Goal: Contribute content

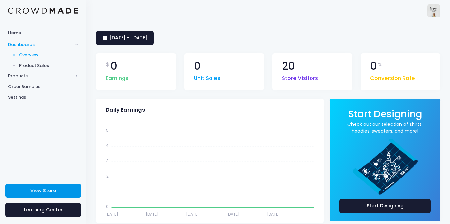
click at [48, 191] on span "View Store" at bounding box center [43, 191] width 26 height 7
click at [21, 70] on link "Product Sales" at bounding box center [43, 65] width 86 height 11
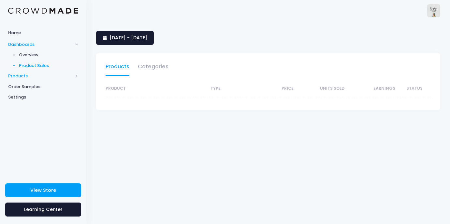
click at [51, 78] on span "Products" at bounding box center [40, 76] width 64 height 7
click at [50, 87] on span "Order Samples" at bounding box center [43, 87] width 70 height 7
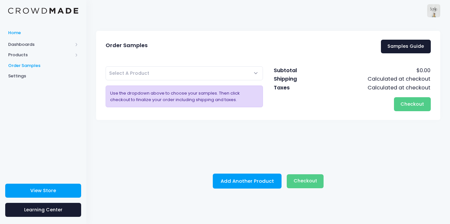
click at [35, 34] on span "Home" at bounding box center [43, 33] width 70 height 7
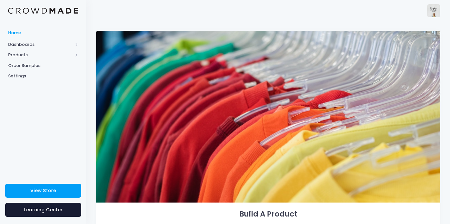
click at [36, 33] on span "Home" at bounding box center [43, 33] width 70 height 7
click at [36, 56] on span "Overview" at bounding box center [49, 55] width 60 height 7
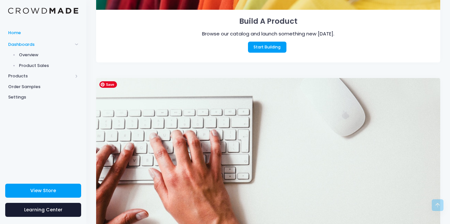
scroll to position [191, 0]
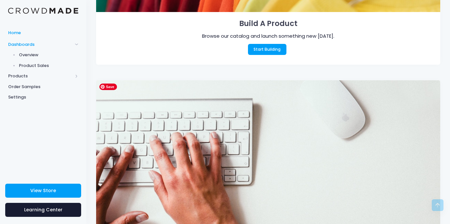
click at [253, 38] on div "Browse our catalog and launch something new today." at bounding box center [268, 36] width 304 height 7
click at [256, 48] on link "Start Building" at bounding box center [267, 49] width 38 height 11
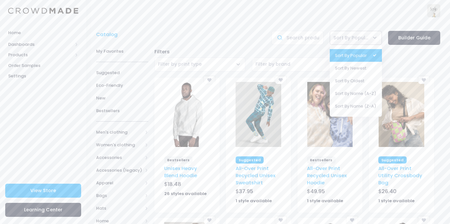
click at [360, 34] on span "Sort By Popular" at bounding box center [355, 38] width 52 height 14
select select "created:desc"
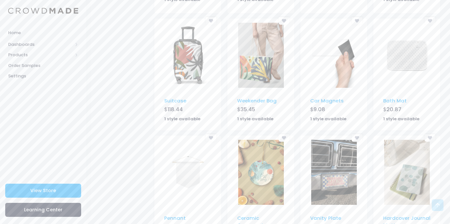
scroll to position [395, 0]
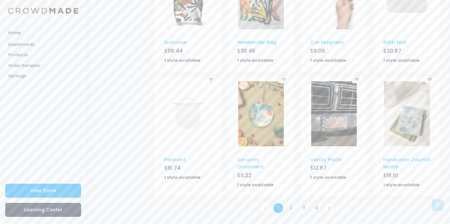
click at [291, 211] on link "2" at bounding box center [290, 208] width 11 height 11
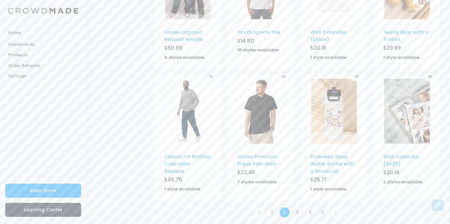
scroll to position [404, 0]
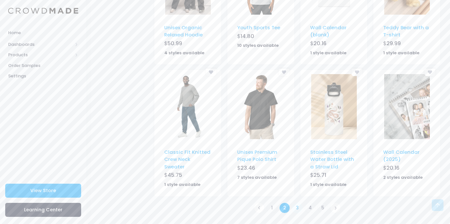
click at [295, 210] on link "3" at bounding box center [297, 208] width 11 height 11
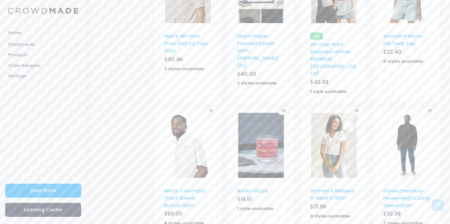
scroll to position [424, 0]
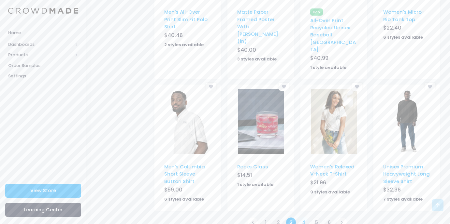
click at [306, 217] on link "4" at bounding box center [303, 222] width 11 height 11
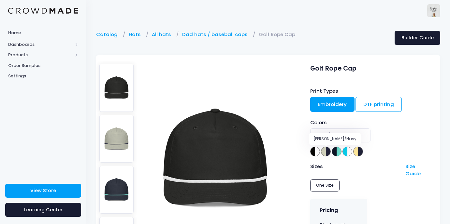
click at [322, 154] on span at bounding box center [326, 152] width 10 height 10
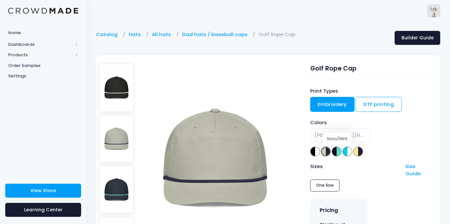
click at [339, 153] on span at bounding box center [336, 152] width 10 height 10
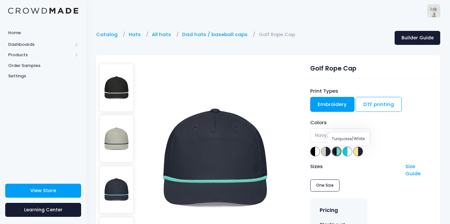
click at [351, 150] on span at bounding box center [347, 152] width 10 height 10
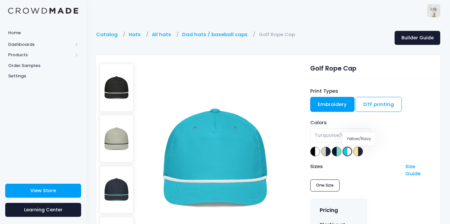
click at [361, 150] on span at bounding box center [358, 152] width 10 height 10
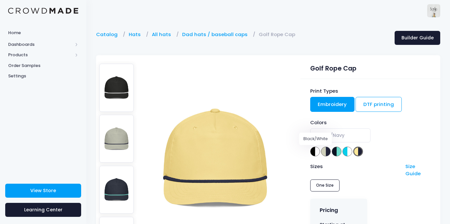
click at [314, 153] on span at bounding box center [315, 152] width 10 height 10
select select "Black/White"
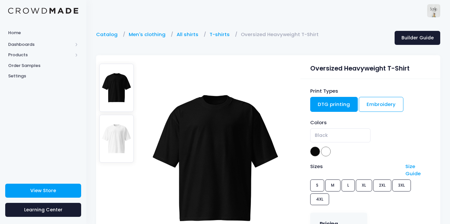
scroll to position [33, 0]
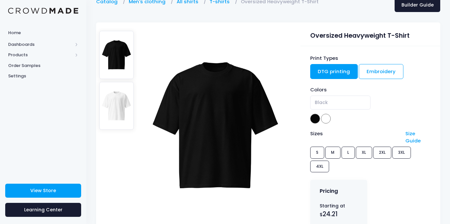
click at [326, 111] on span "Black" at bounding box center [370, 105] width 120 height 18
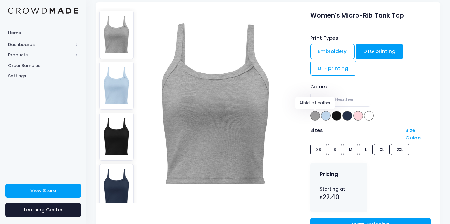
scroll to position [54, 0]
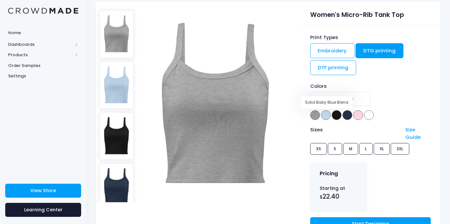
click at [327, 115] on span at bounding box center [326, 115] width 10 height 10
select select "Solid Baby Blue Blend"
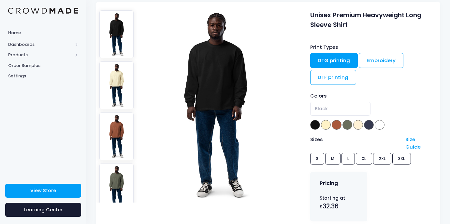
scroll to position [58, 0]
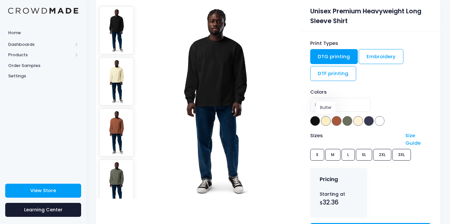
click at [323, 121] on span at bounding box center [326, 121] width 10 height 10
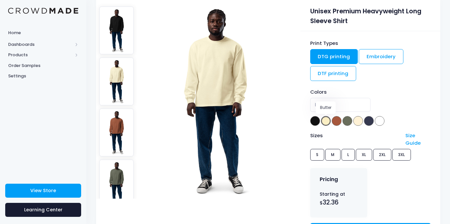
click at [339, 115] on span "Butter" at bounding box center [370, 107] width 120 height 18
click at [341, 123] on div "Colors Black Butter Clay Cypress Ecru Midnight Blue White Butter" at bounding box center [370, 108] width 120 height 38
click at [337, 123] on span at bounding box center [336, 121] width 10 height 10
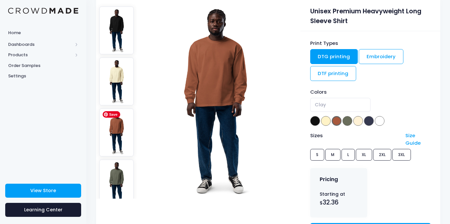
click at [116, 145] on img at bounding box center [116, 133] width 35 height 48
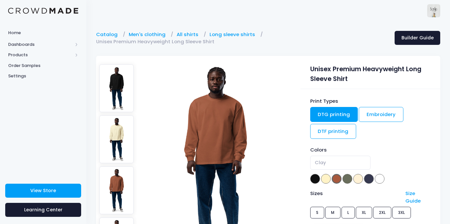
click at [122, 116] on img at bounding box center [116, 140] width 35 height 48
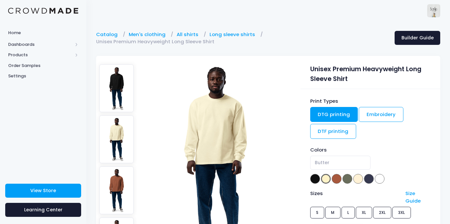
click at [122, 108] on img at bounding box center [116, 88] width 35 height 48
select select "Black"
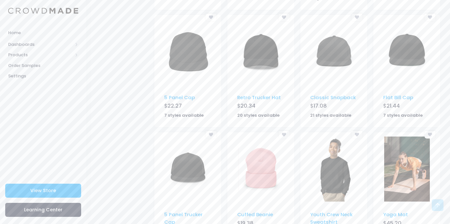
scroll to position [401, 0]
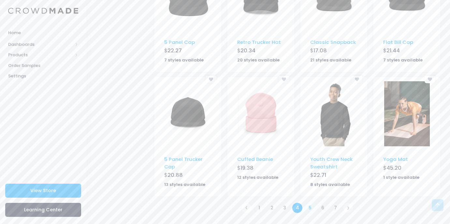
click at [308, 208] on link "5" at bounding box center [309, 208] width 11 height 11
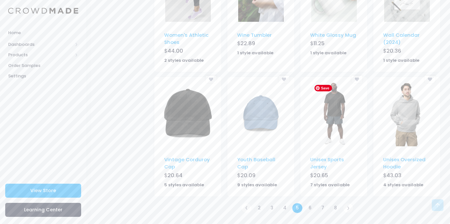
scroll to position [391, 0]
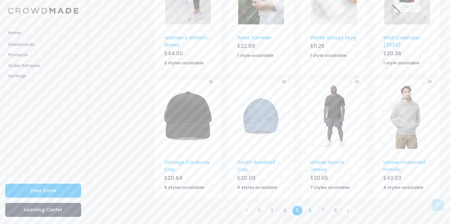
click at [312, 213] on link "6" at bounding box center [309, 211] width 11 height 11
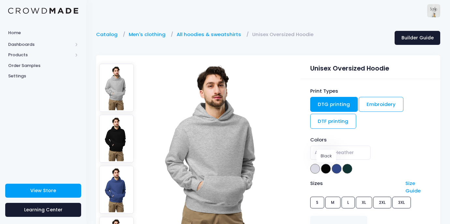
click at [323, 172] on span at bounding box center [326, 169] width 10 height 10
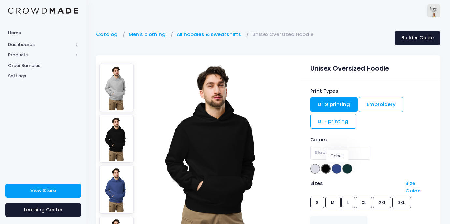
click at [335, 167] on span at bounding box center [336, 169] width 10 height 10
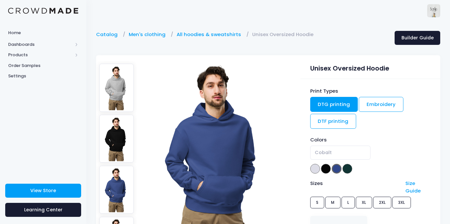
click at [351, 168] on span at bounding box center [347, 169] width 10 height 10
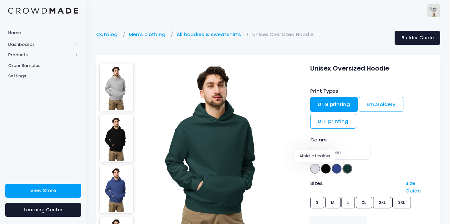
click at [316, 169] on span at bounding box center [315, 169] width 10 height 10
select select "Athletic Heather"
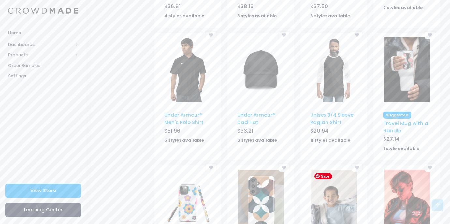
scroll to position [410, 0]
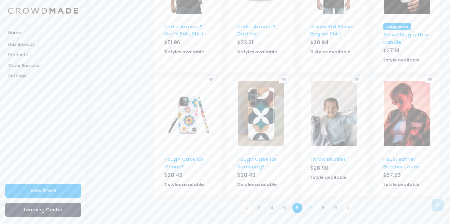
click at [310, 209] on link "7" at bounding box center [309, 208] width 11 height 11
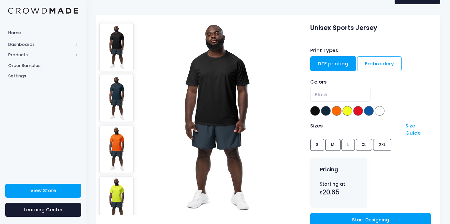
scroll to position [42, 0]
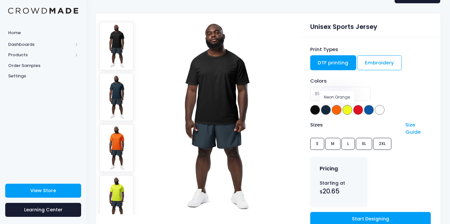
click at [337, 111] on span at bounding box center [336, 110] width 10 height 10
select select "Neon Orange"
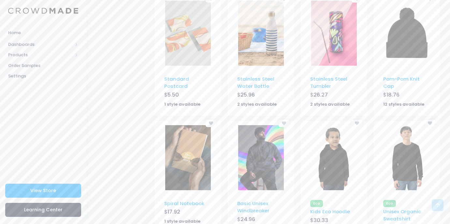
scroll to position [398, 0]
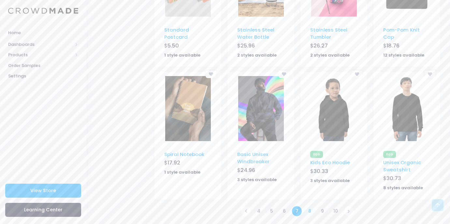
click at [309, 210] on link "8" at bounding box center [309, 211] width 11 height 11
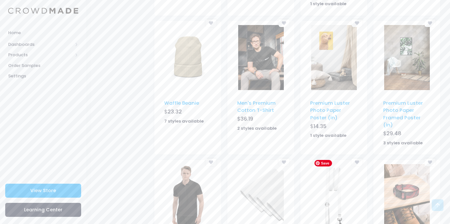
scroll to position [402, 0]
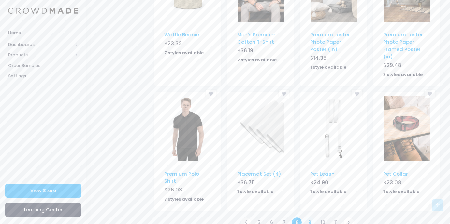
click at [309, 217] on link "9" at bounding box center [309, 222] width 11 height 11
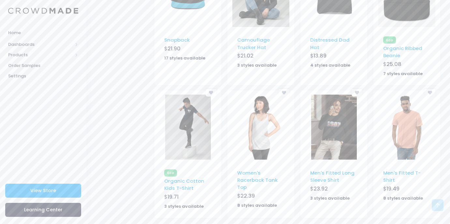
scroll to position [403, 0]
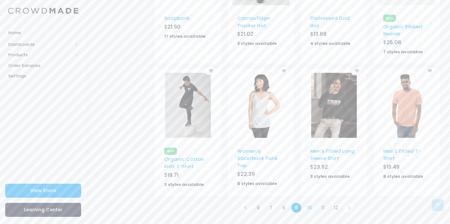
click at [313, 210] on link "10" at bounding box center [309, 208] width 12 height 11
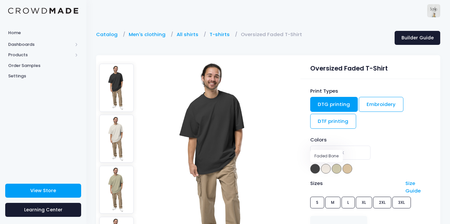
click at [325, 167] on span at bounding box center [326, 169] width 10 height 10
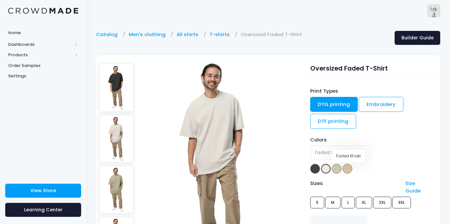
click at [344, 167] on span at bounding box center [347, 169] width 10 height 10
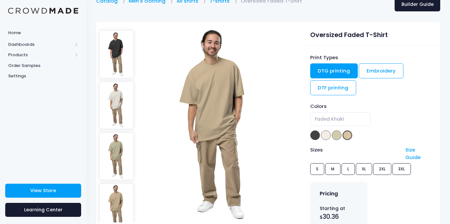
scroll to position [40, 0]
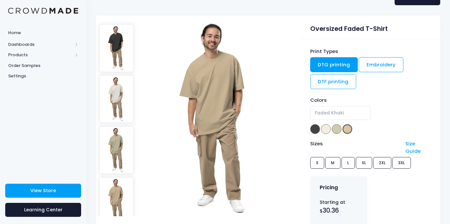
click at [315, 136] on div "Print Types DTG printing Embroidery DTF printing Colors Faded Black Faded Bone …" at bounding box center [370, 147] width 140 height 217
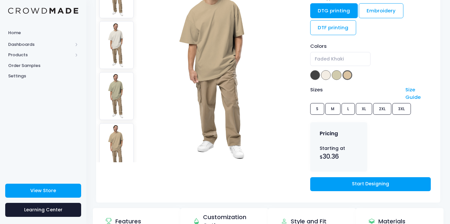
scroll to position [104, 0]
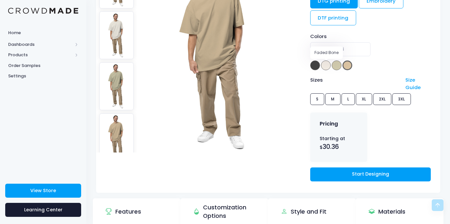
click at [324, 65] on span at bounding box center [326, 66] width 10 height 10
select select "Faded Bone"
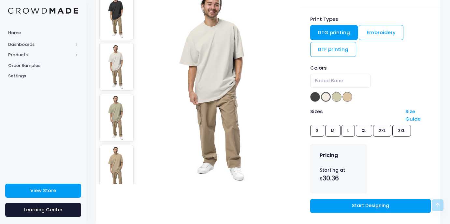
scroll to position [57, 0]
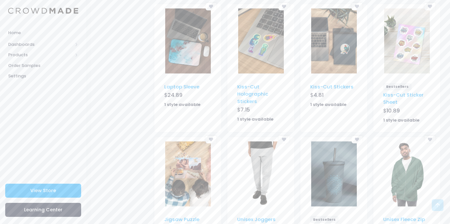
scroll to position [410, 0]
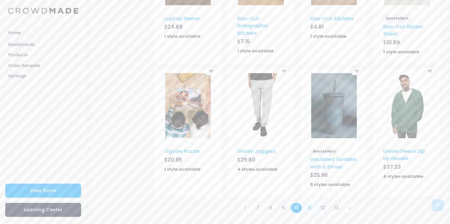
click at [307, 208] on link "11" at bounding box center [309, 208] width 11 height 11
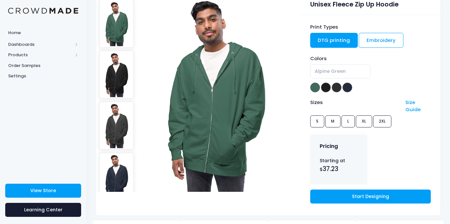
scroll to position [66, 0]
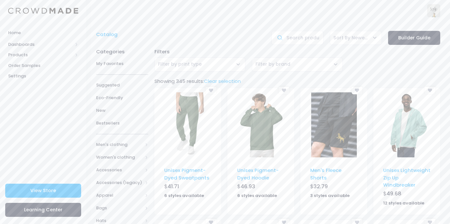
click at [312, 68] on span "Filter by brand" at bounding box center [297, 65] width 91 height 14
click at [369, 37] on span "Sort By Newest" at bounding box center [355, 38] width 52 height 14
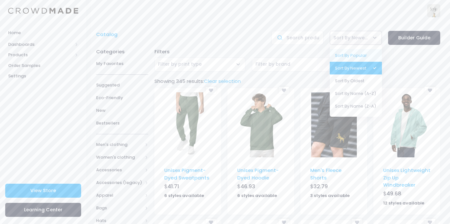
select select "popular:desc"
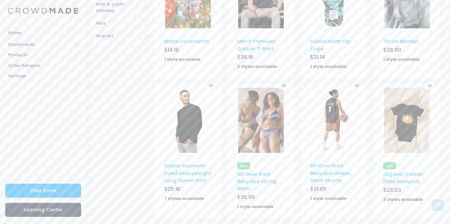
scroll to position [402, 0]
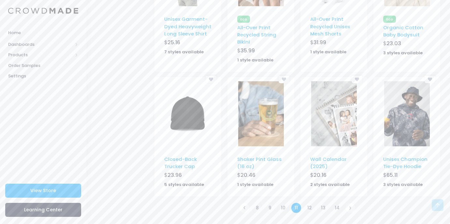
click at [255, 211] on link "8" at bounding box center [257, 208] width 11 height 11
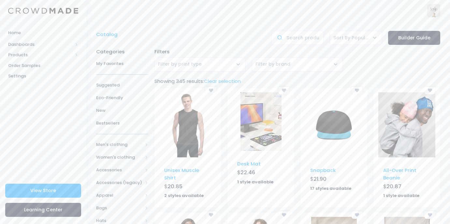
scroll to position [415, 0]
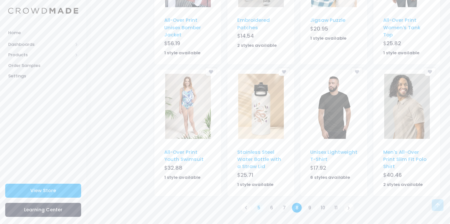
click at [258, 209] on link "5" at bounding box center [258, 208] width 11 height 11
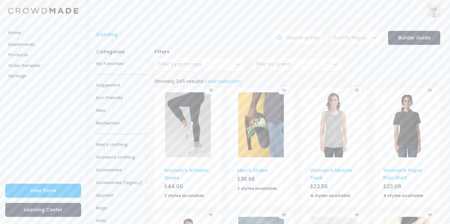
scroll to position [402, 0]
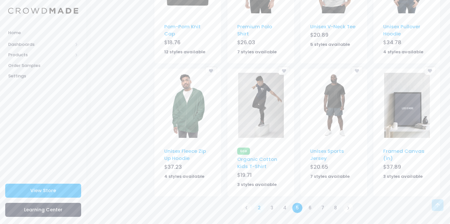
click at [259, 210] on link "2" at bounding box center [259, 208] width 11 height 11
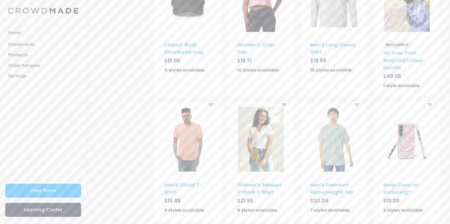
scroll to position [408, 0]
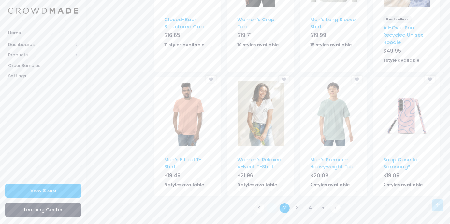
click at [269, 208] on link "1" at bounding box center [271, 208] width 11 height 11
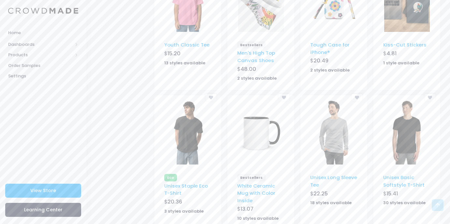
scroll to position [424, 0]
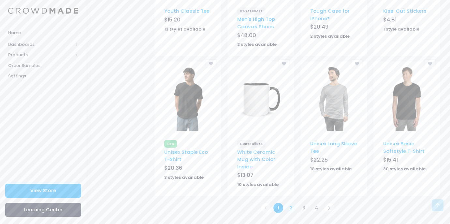
click at [289, 207] on link "2" at bounding box center [290, 208] width 11 height 11
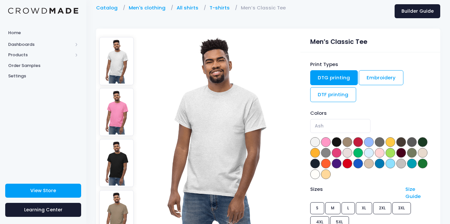
scroll to position [34, 0]
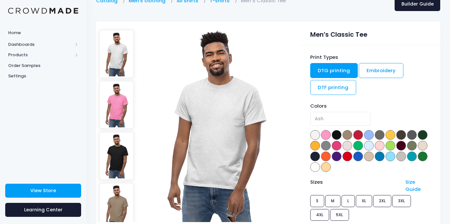
click at [414, 154] on span at bounding box center [412, 157] width 10 height 10
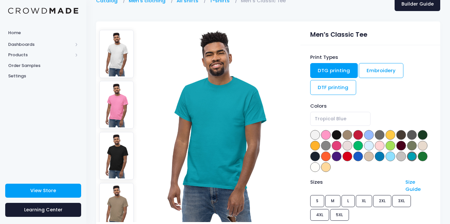
click at [330, 158] on span at bounding box center [326, 157] width 10 height 10
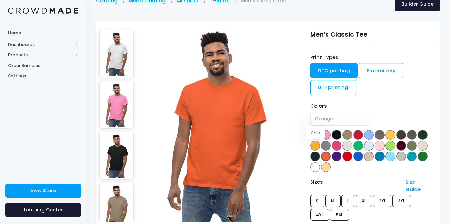
click at [315, 146] on span at bounding box center [315, 146] width 10 height 10
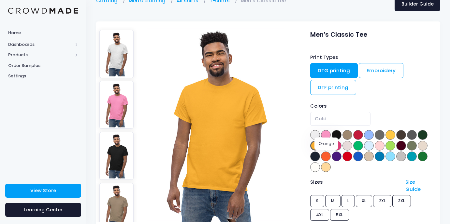
click at [323, 154] on span at bounding box center [326, 157] width 10 height 10
select select "Orange"
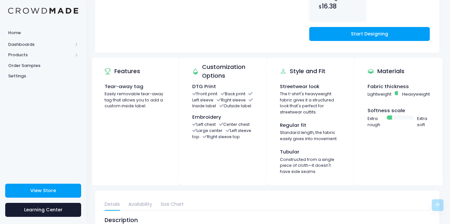
scroll to position [290, 1]
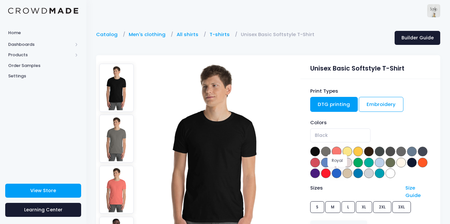
click at [336, 167] on div "Colors Black [GEOGRAPHIC_DATA] Coral Silk [PERSON_NAME] Dark Chocolate Dark Hea…" at bounding box center [370, 149] width 120 height 60
click at [336, 163] on span at bounding box center [336, 163] width 10 height 10
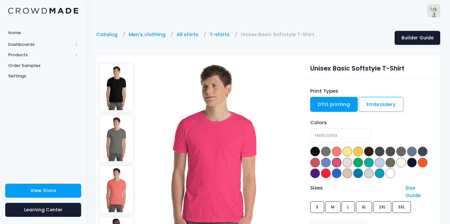
click at [356, 153] on span at bounding box center [358, 152] width 10 height 10
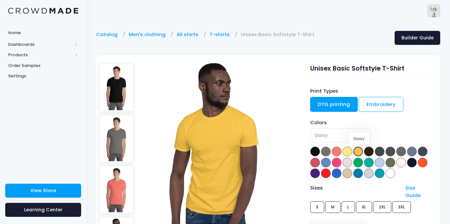
scroll to position [43, 0]
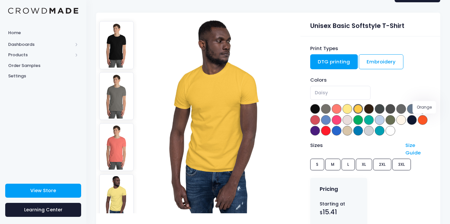
click at [426, 120] on span at bounding box center [422, 120] width 10 height 10
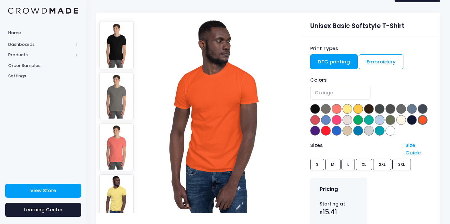
click at [394, 136] on div "Colors Black [GEOGRAPHIC_DATA] Coral Silk [PERSON_NAME] Dark Chocolate Dark Hea…" at bounding box center [370, 107] width 120 height 60
click at [386, 131] on span at bounding box center [390, 131] width 10 height 10
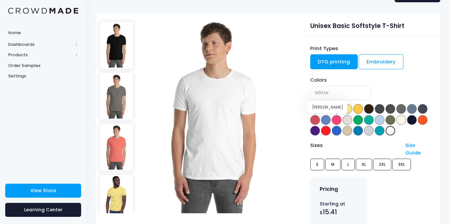
click at [327, 118] on span at bounding box center [326, 120] width 10 height 10
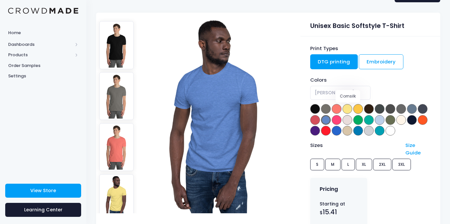
click at [346, 109] on span at bounding box center [347, 109] width 10 height 10
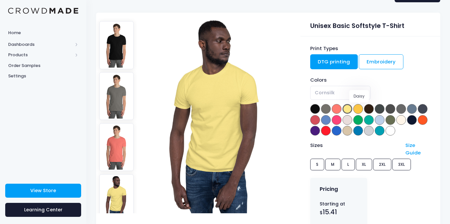
click at [361, 109] on span at bounding box center [358, 109] width 10 height 10
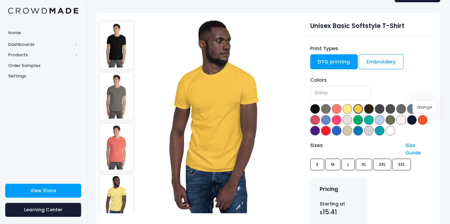
click at [426, 120] on span at bounding box center [422, 120] width 10 height 10
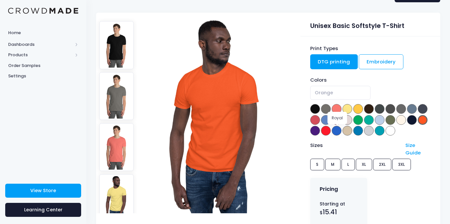
click at [338, 129] on span at bounding box center [336, 131] width 10 height 10
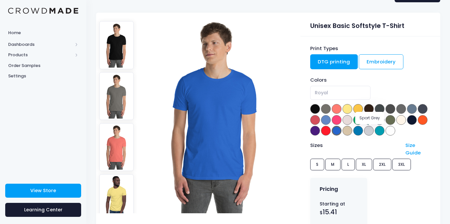
click at [370, 127] on span at bounding box center [369, 131] width 10 height 10
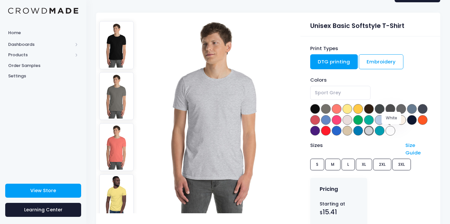
click at [392, 130] on span at bounding box center [390, 131] width 10 height 10
select select "White"
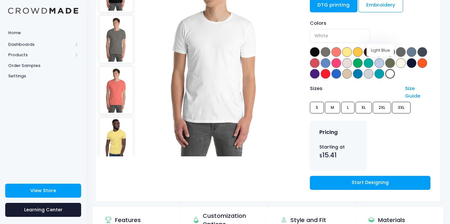
scroll to position [147, 0]
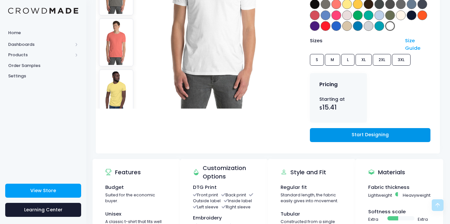
click at [378, 128] on link "Start Designing" at bounding box center [370, 135] width 120 height 14
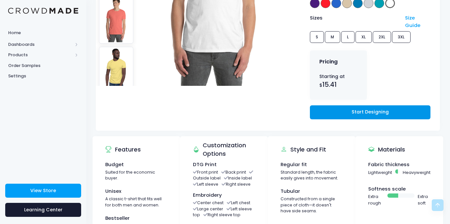
scroll to position [0, 0]
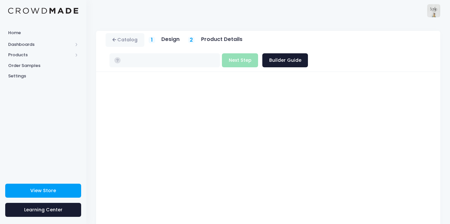
type input "$15.41 - $18.31"
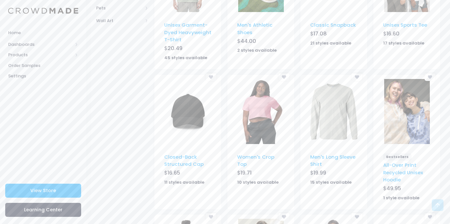
scroll to position [395, 0]
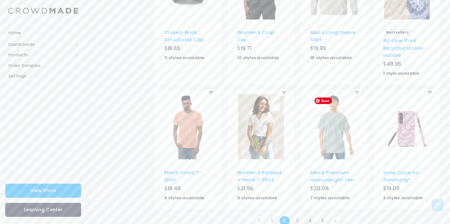
click at [327, 114] on img at bounding box center [334, 126] width 46 height 65
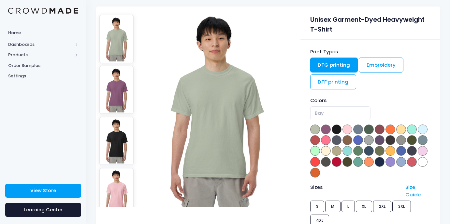
scroll to position [49, 0]
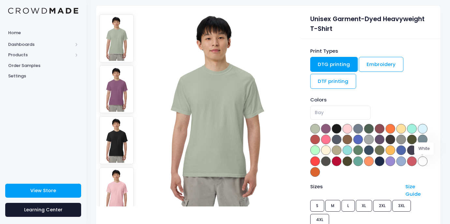
click at [424, 162] on span at bounding box center [422, 162] width 10 height 10
select select "White"
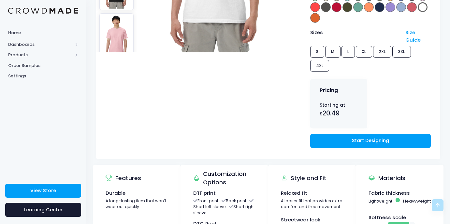
scroll to position [140, 0]
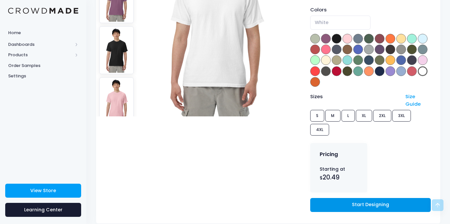
click at [401, 199] on link "Start Designing" at bounding box center [370, 205] width 120 height 14
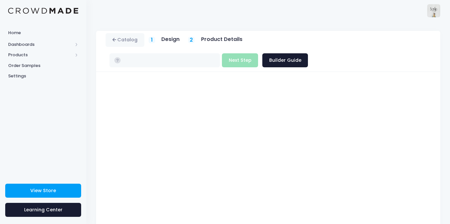
type input "$20.49 - $24.84"
